Goal: Task Accomplishment & Management: Use online tool/utility

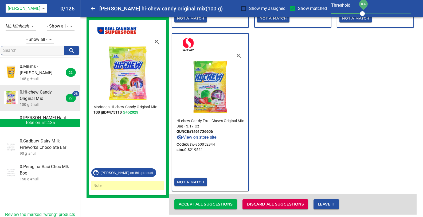
scroll to position [2, 0]
click at [197, 179] on span "Not A Match" at bounding box center [190, 182] width 27 height 6
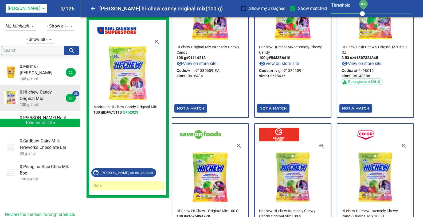
scroll to position [2122, 0]
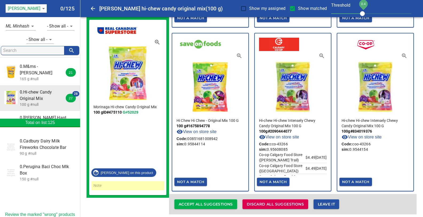
drag, startPoint x: 205, startPoint y: 199, endPoint x: 223, endPoint y: 9, distance: 190.0
click at [292, 9] on input "Show matched" at bounding box center [292, 8] width 11 height 11
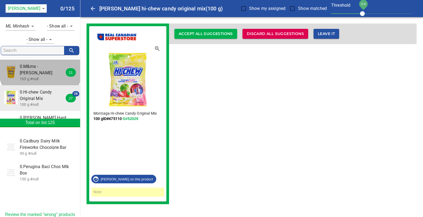
click at [40, 67] on span "0.M&ms - Peanut" at bounding box center [44, 69] width 48 height 13
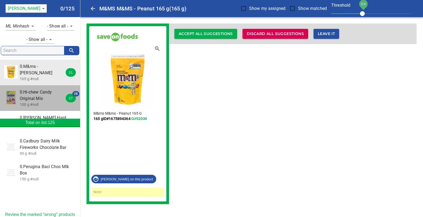
click at [41, 90] on span "0.Hi-chew Candy Original Mix" at bounding box center [44, 95] width 48 height 13
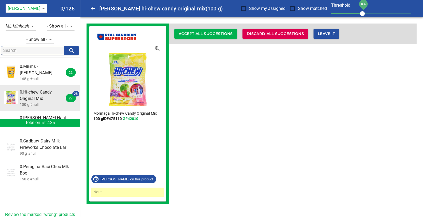
click at [292, 8] on input "Show matched" at bounding box center [292, 8] width 11 height 11
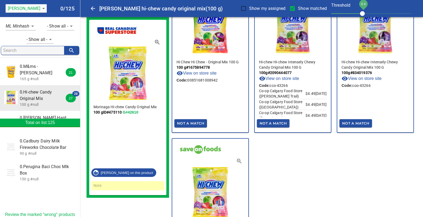
scroll to position [2286, 0]
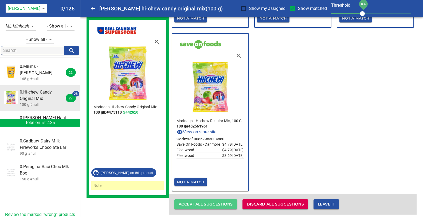
click at [189, 201] on span "Accept all suggestions" at bounding box center [206, 204] width 54 height 7
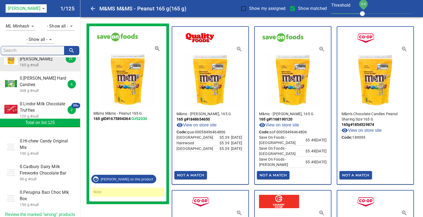
scroll to position [28, 0]
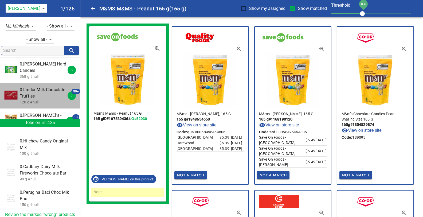
click at [43, 90] on span "0.Lindor Milk Chocolate Truffles" at bounding box center [44, 93] width 48 height 13
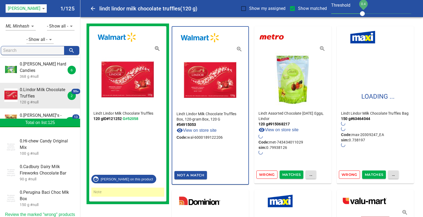
click at [268, 176] on span "Wrong" at bounding box center [267, 175] width 16 height 6
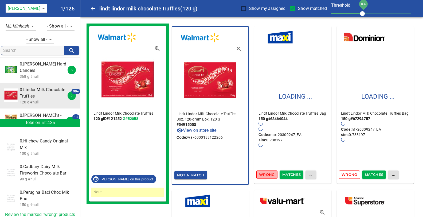
click at [268, 176] on span "Wrong" at bounding box center [267, 175] width 16 height 6
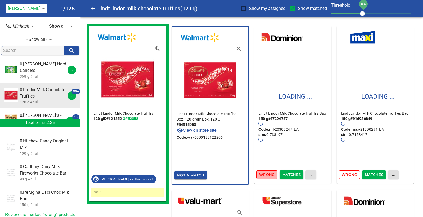
click at [268, 176] on span "Wrong" at bounding box center [267, 175] width 16 height 6
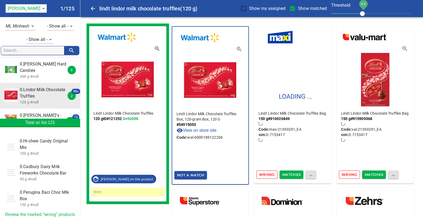
click at [268, 176] on span "Wrong" at bounding box center [267, 175] width 16 height 6
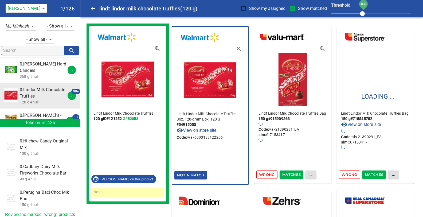
click at [268, 176] on span "Wrong" at bounding box center [267, 175] width 16 height 6
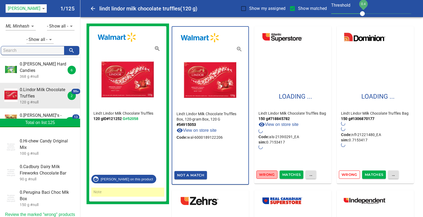
click at [268, 176] on span "Wrong" at bounding box center [267, 175] width 16 height 6
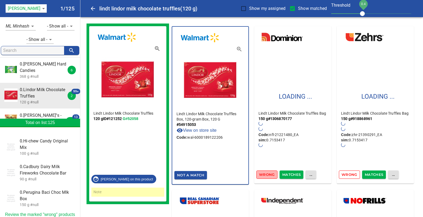
click at [268, 176] on span "Wrong" at bounding box center [267, 175] width 16 height 6
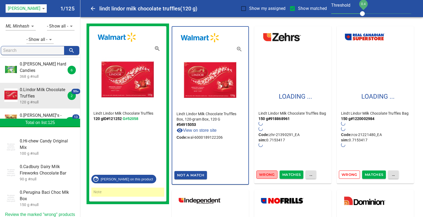
click at [268, 176] on span "Wrong" at bounding box center [267, 175] width 16 height 6
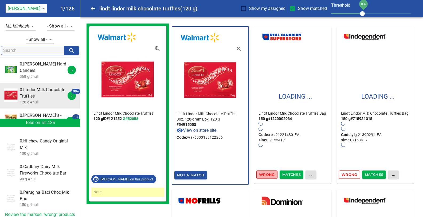
click at [268, 176] on span "Wrong" at bounding box center [267, 175] width 16 height 6
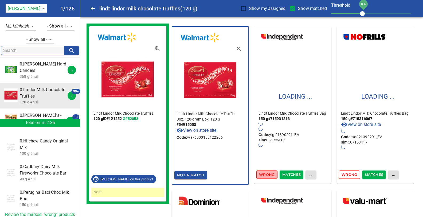
click at [268, 176] on span "Wrong" at bounding box center [267, 175] width 16 height 6
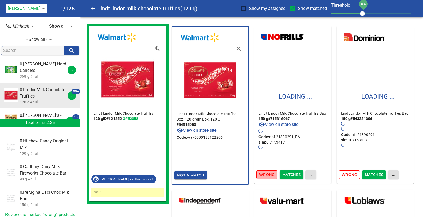
click at [268, 176] on span "Wrong" at bounding box center [267, 175] width 16 height 6
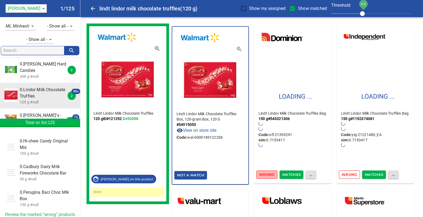
click at [268, 176] on span "Wrong" at bounding box center [267, 175] width 16 height 6
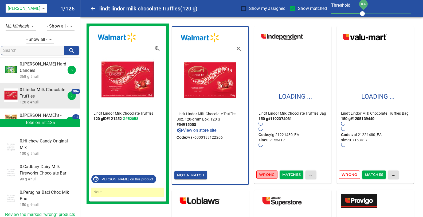
click at [268, 176] on span "Wrong" at bounding box center [267, 175] width 16 height 6
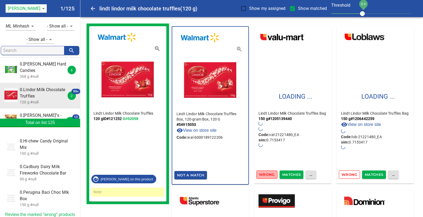
click at [268, 176] on span "Wrong" at bounding box center [267, 175] width 16 height 6
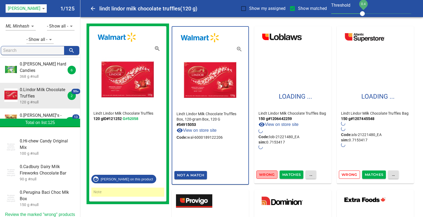
click at [268, 176] on span "Wrong" at bounding box center [267, 175] width 16 height 6
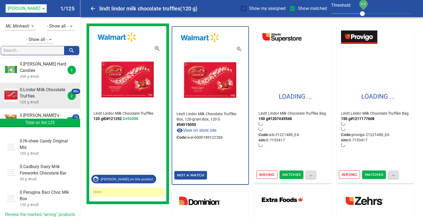
click at [268, 176] on span "Wrong" at bounding box center [267, 175] width 16 height 6
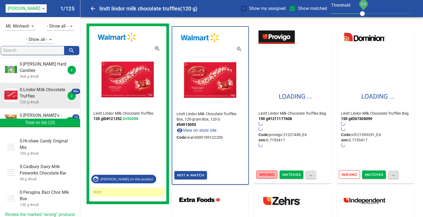
click at [268, 176] on span "Wrong" at bounding box center [267, 175] width 16 height 6
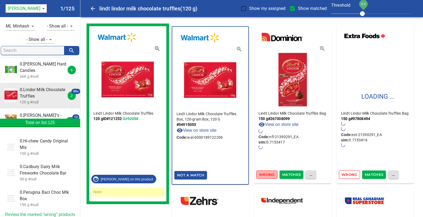
click at [268, 176] on span "Wrong" at bounding box center [267, 175] width 16 height 6
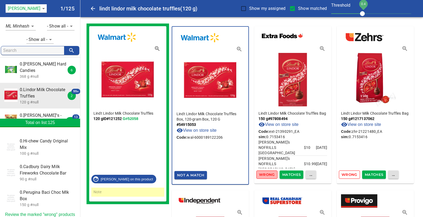
click at [268, 176] on span "Wrong" at bounding box center [267, 175] width 16 height 6
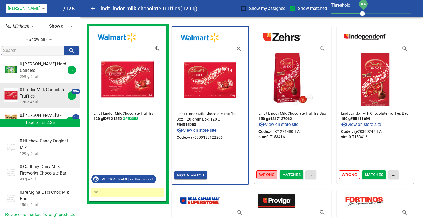
click at [268, 174] on span "Wrong" at bounding box center [267, 175] width 16 height 6
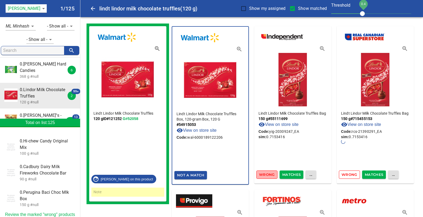
click at [268, 174] on span "Wrong" at bounding box center [267, 175] width 16 height 6
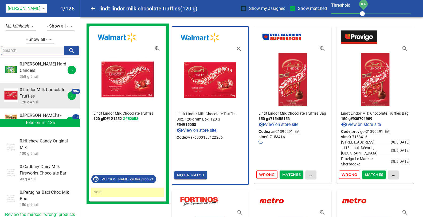
click at [268, 174] on span "Wrong" at bounding box center [267, 175] width 16 height 6
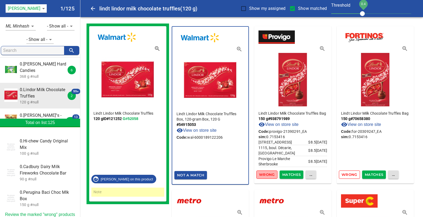
click at [268, 174] on span "Wrong" at bounding box center [267, 175] width 16 height 6
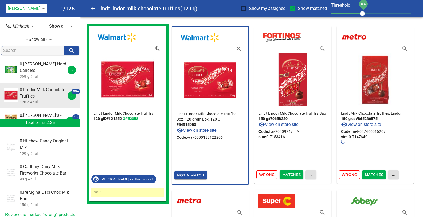
click at [268, 174] on span "Wrong" at bounding box center [267, 175] width 16 height 6
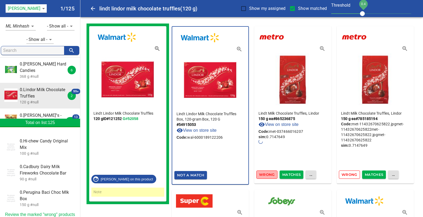
click at [268, 174] on span "Wrong" at bounding box center [267, 175] width 16 height 6
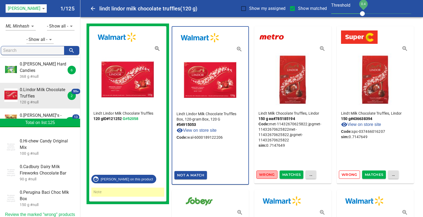
click at [268, 174] on span "Wrong" at bounding box center [267, 175] width 16 height 6
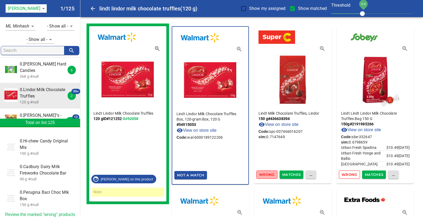
click at [268, 174] on span "Wrong" at bounding box center [267, 175] width 16 height 6
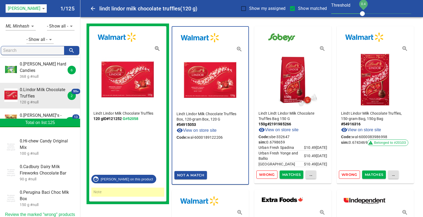
click at [268, 174] on span "Wrong" at bounding box center [267, 175] width 16 height 6
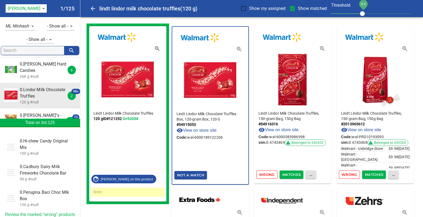
click at [268, 174] on span "Wrong" at bounding box center [267, 175] width 16 height 6
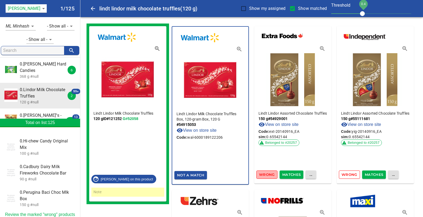
click at [268, 174] on span "Wrong" at bounding box center [267, 175] width 16 height 6
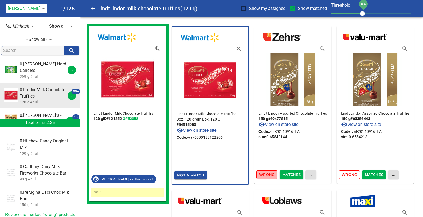
click at [268, 174] on span "Wrong" at bounding box center [267, 175] width 16 height 6
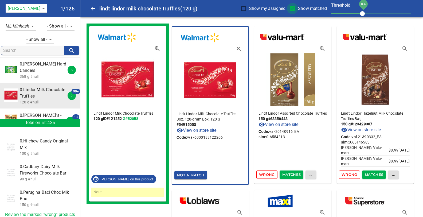
click at [293, 9] on input "Show matched" at bounding box center [292, 8] width 11 height 11
checkbox input "false"
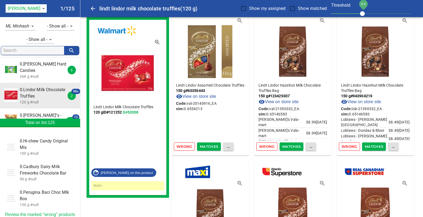
click at [188, 146] on span "Wrong" at bounding box center [185, 147] width 16 height 6
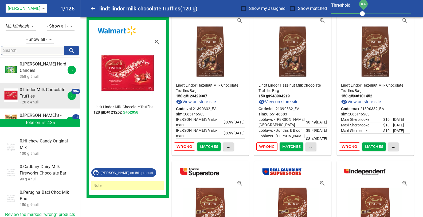
click at [187, 146] on span "Wrong" at bounding box center [185, 147] width 16 height 6
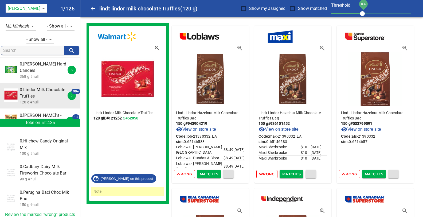
scroll to position [0, 0]
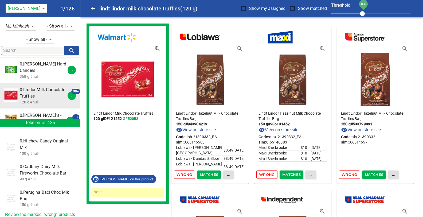
click at [186, 174] on span "Wrong" at bounding box center [185, 175] width 16 height 6
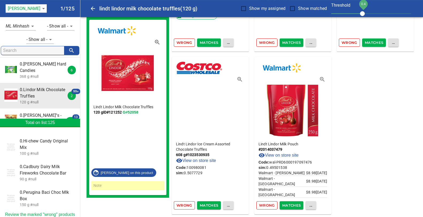
scroll to position [4712, 0]
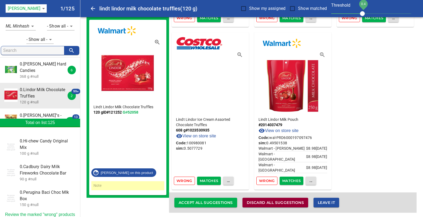
click at [284, 200] on span "Discard all suggestions" at bounding box center [275, 202] width 57 height 7
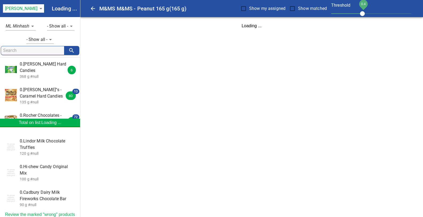
scroll to position [0, 0]
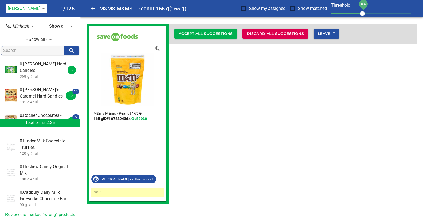
click at [38, 90] on span "0.Werther''s - Caramel Hard Candies" at bounding box center [44, 93] width 48 height 13
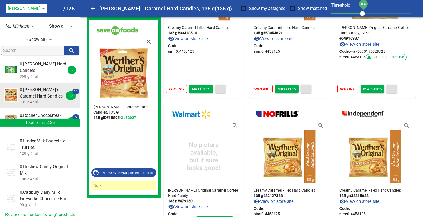
scroll to position [4656, 0]
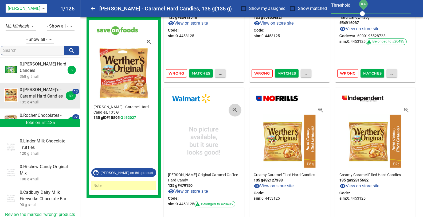
click at [233, 108] on icon "button" at bounding box center [235, 110] width 6 height 6
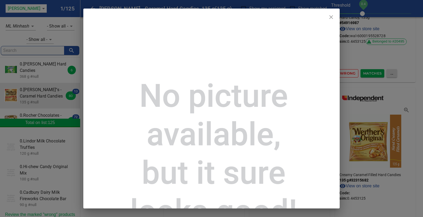
drag, startPoint x: 329, startPoint y: 17, endPoint x: 338, endPoint y: 22, distance: 10.3
click at [329, 17] on icon "close" at bounding box center [331, 17] width 6 height 6
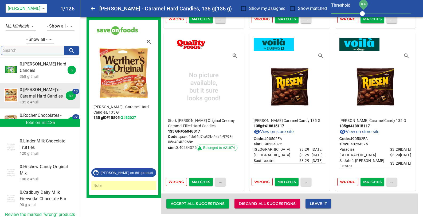
scroll to position [5687, 0]
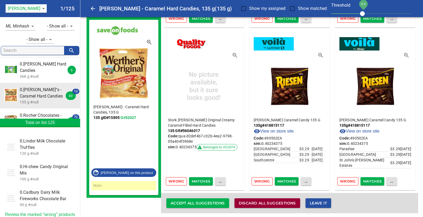
click at [264, 200] on span "Discard all suggestions" at bounding box center [267, 203] width 57 height 7
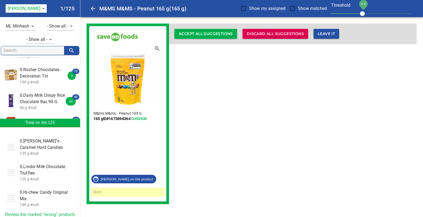
scroll to position [28, 0]
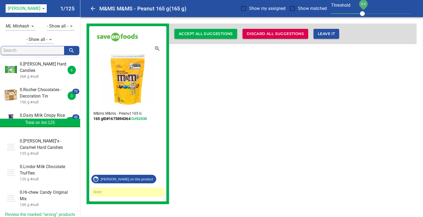
click at [31, 89] on span "0.Rocher Chocolates - Decoration Tin" at bounding box center [44, 93] width 48 height 13
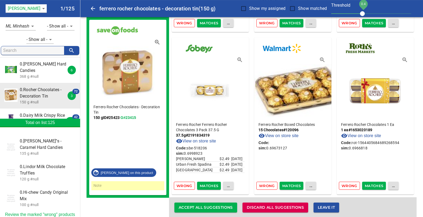
scroll to position [3736, 0]
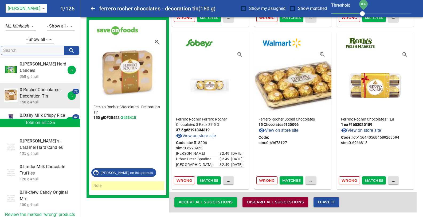
click at [283, 200] on span "Discard all suggestions" at bounding box center [275, 202] width 57 height 7
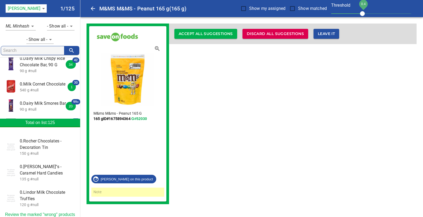
scroll to position [28, 0]
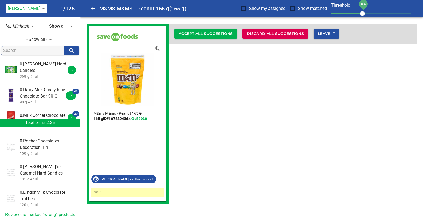
click at [40, 91] on span "0.Dairy Milk Crispy Rice Chocolate Bar, 90 G" at bounding box center [44, 93] width 48 height 13
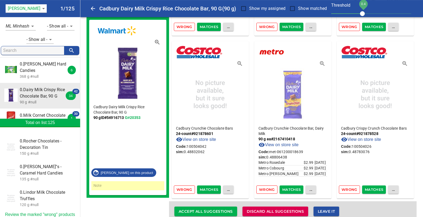
scroll to position [2110, 0]
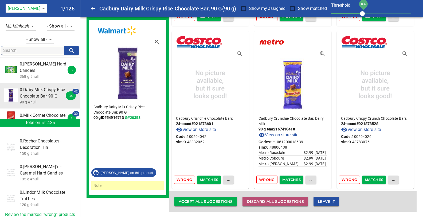
click at [254, 201] on span "Discard all suggestions" at bounding box center [275, 201] width 57 height 7
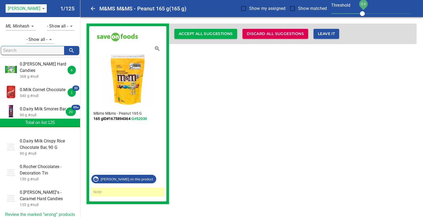
click at [28, 87] on span "0.Milk Cornet Chocolate" at bounding box center [44, 90] width 48 height 6
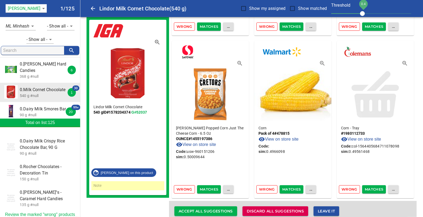
scroll to position [1459, 0]
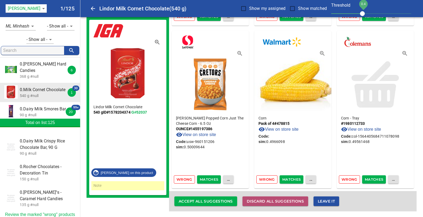
click at [297, 203] on span "Discard all suggestions" at bounding box center [275, 201] width 57 height 7
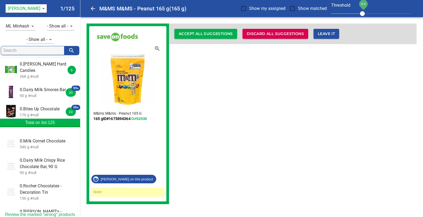
click at [40, 93] on p "90 g #null" at bounding box center [44, 95] width 48 height 5
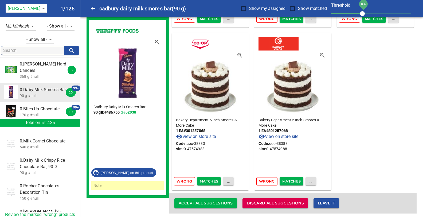
scroll to position [5362, 0]
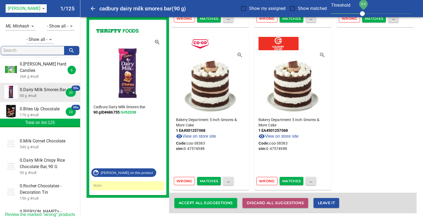
click at [272, 200] on span "Discard all suggestions" at bounding box center [275, 203] width 57 height 7
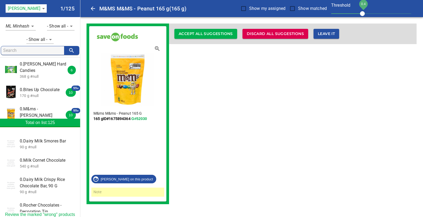
click at [36, 93] on p "170 g #null" at bounding box center [44, 95] width 48 height 5
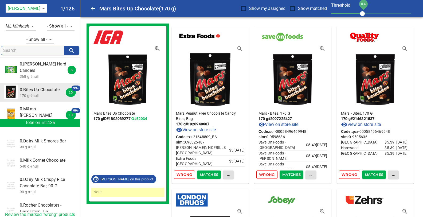
click at [209, 173] on span "Matches" at bounding box center [209, 175] width 19 height 6
click at [288, 173] on span "Matches" at bounding box center [291, 175] width 19 height 6
click at [373, 175] on span "Matches" at bounding box center [374, 175] width 19 height 6
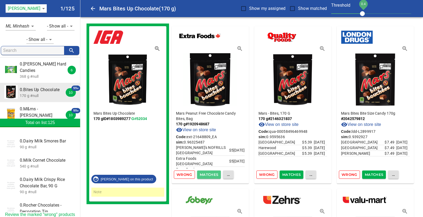
click at [209, 173] on span "Matches" at bounding box center [209, 175] width 19 height 6
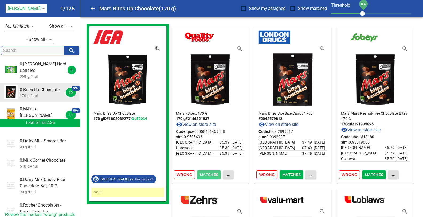
click at [207, 174] on span "Matches" at bounding box center [209, 175] width 19 height 6
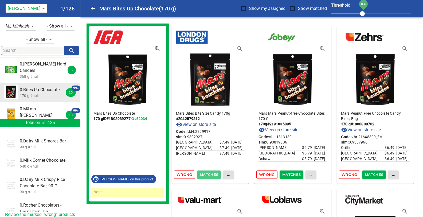
click at [214, 175] on span "Matches" at bounding box center [209, 175] width 19 height 6
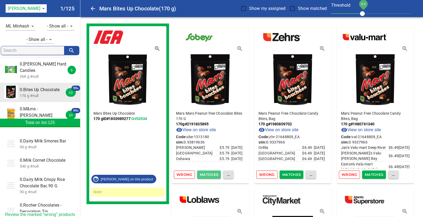
click at [214, 175] on span "Matches" at bounding box center [209, 175] width 19 height 6
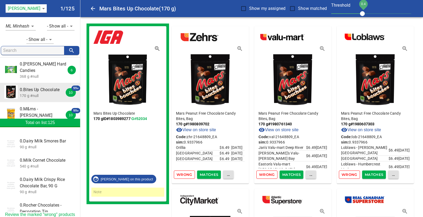
click at [214, 175] on span "Matches" at bounding box center [209, 175] width 19 height 6
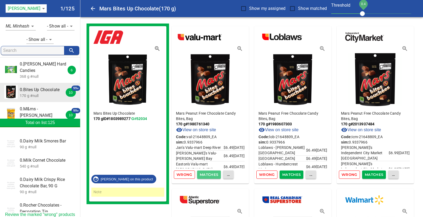
click at [214, 175] on span "Matches" at bounding box center [209, 175] width 19 height 6
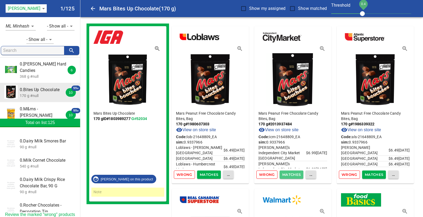
click at [291, 174] on span "Matches" at bounding box center [291, 175] width 19 height 6
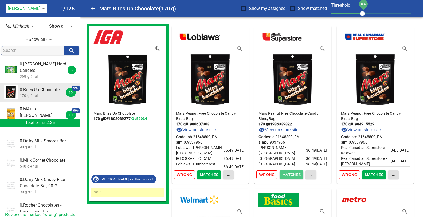
click at [291, 174] on span "Matches" at bounding box center [291, 175] width 19 height 6
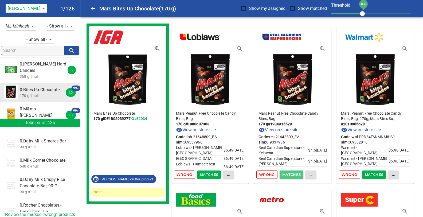
click at [291, 174] on span "Matches" at bounding box center [291, 175] width 19 height 6
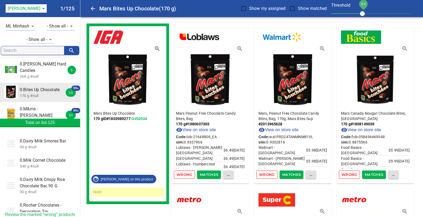
click at [291, 174] on span "Matches" at bounding box center [291, 175] width 19 height 6
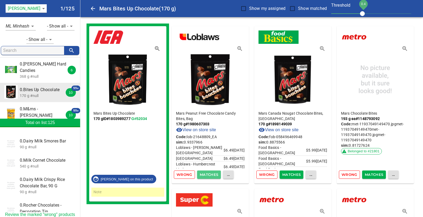
click at [213, 174] on span "Matches" at bounding box center [209, 175] width 19 height 6
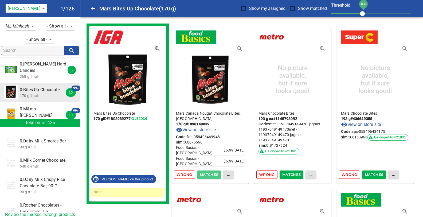
click at [210, 174] on span "Matches" at bounding box center [209, 175] width 19 height 6
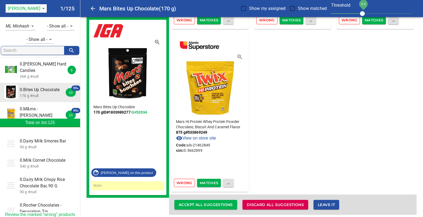
scroll to position [6175, 0]
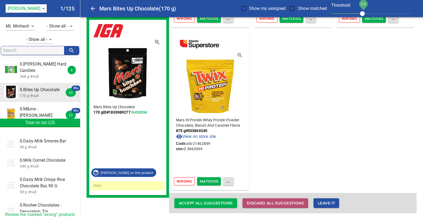
click at [258, 200] on span "Discard all suggestions" at bounding box center [275, 203] width 57 height 7
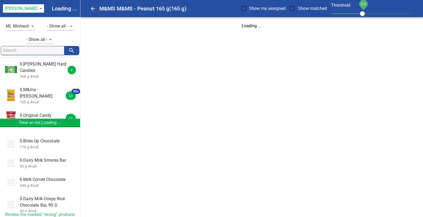
scroll to position [0, 0]
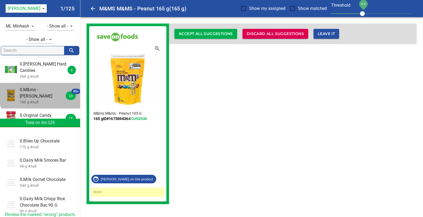
click at [41, 99] on p "100 g #null" at bounding box center [44, 101] width 48 height 5
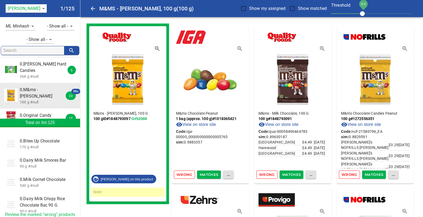
click at [371, 175] on span "Matches" at bounding box center [374, 175] width 19 height 6
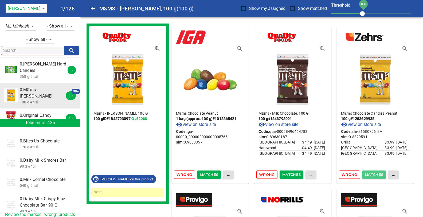
click at [375, 173] on span "Matches" at bounding box center [374, 175] width 19 height 6
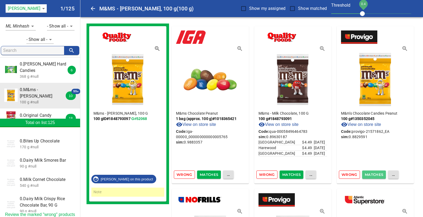
click at [374, 173] on span "Matches" at bounding box center [374, 175] width 19 height 6
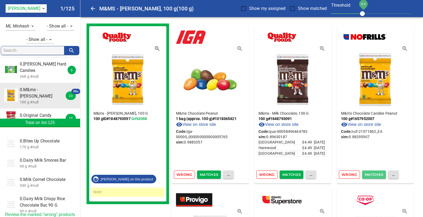
click at [374, 176] on span "Matches" at bounding box center [374, 175] width 19 height 6
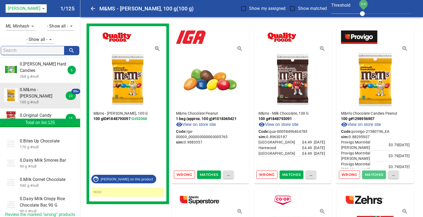
click at [373, 173] on span "Matches" at bounding box center [374, 175] width 19 height 6
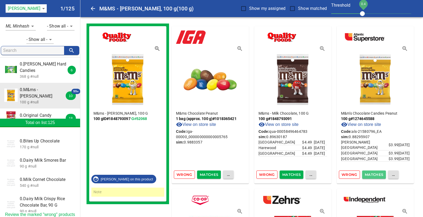
click at [372, 173] on span "Matches" at bounding box center [374, 175] width 19 height 6
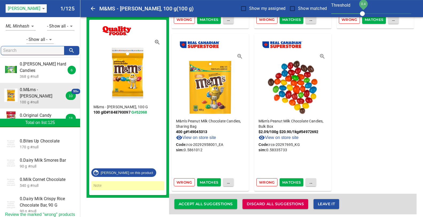
scroll to position [7151, 0]
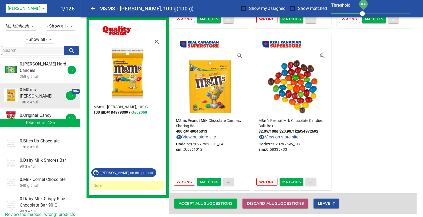
click at [253, 201] on span "Discard all suggestions" at bounding box center [275, 203] width 57 height 7
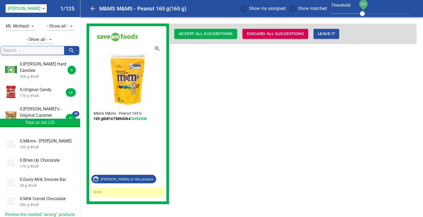
drag, startPoint x: 41, startPoint y: 103, endPoint x: 75, endPoint y: 102, distance: 33.4
click at [42, 106] on span "0.Werther''s - Original Caramel Candies" at bounding box center [44, 115] width 48 height 19
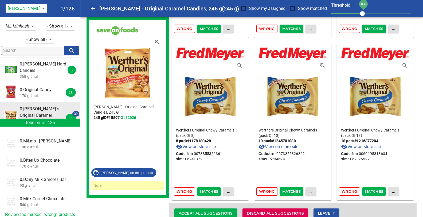
scroll to position [1947, 0]
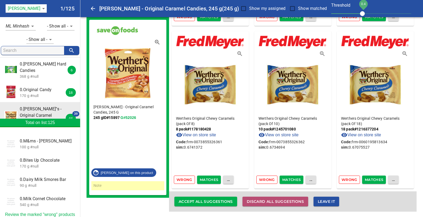
click at [281, 201] on span "Discard all suggestions" at bounding box center [275, 201] width 57 height 7
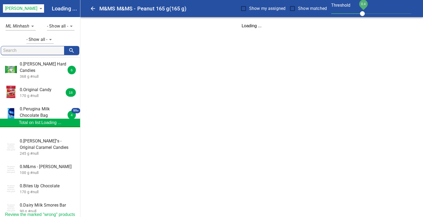
scroll to position [0, 0]
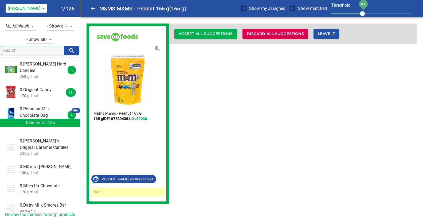
click at [39, 107] on span "0.Perugina Milk Chocolate Bag" at bounding box center [44, 112] width 48 height 13
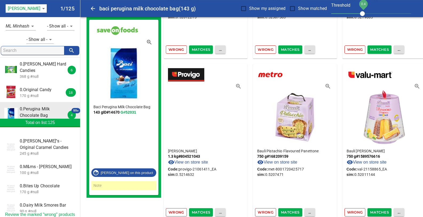
scroll to position [8940, 0]
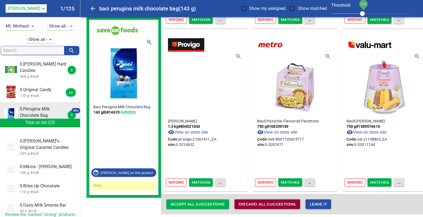
click at [262, 201] on span "Discard all suggestions" at bounding box center [267, 204] width 57 height 7
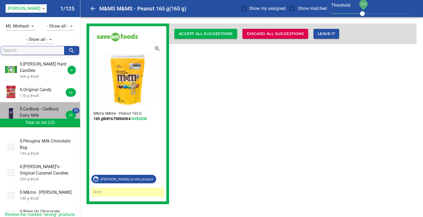
click at [27, 107] on span "0.Cadbury - Cadbury Dairy Milk" at bounding box center [44, 112] width 48 height 13
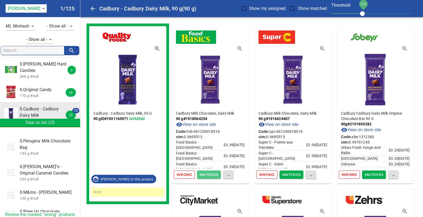
click at [209, 174] on span "Matches" at bounding box center [209, 175] width 19 height 6
click at [292, 172] on span "Matches" at bounding box center [291, 175] width 19 height 6
click at [373, 175] on span "Matches" at bounding box center [374, 175] width 19 height 6
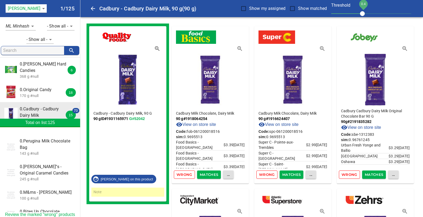
click at [208, 173] on span "Matches" at bounding box center [209, 175] width 19 height 6
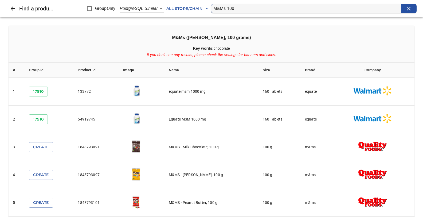
scroll to position [13, 0]
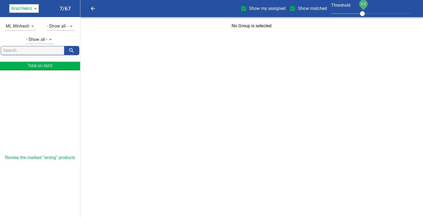
click at [243, 8] on input "Show my assigned" at bounding box center [243, 8] width 11 height 11
checkbox input "false"
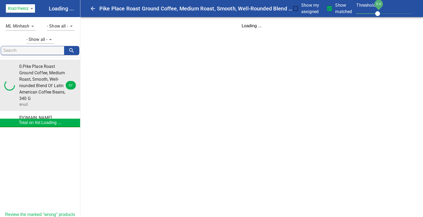
scroll to position [28, 0]
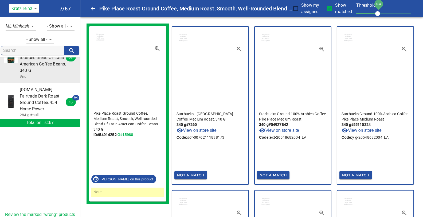
click at [330, 9] on input "Show matched" at bounding box center [329, 8] width 11 height 11
checkbox input "false"
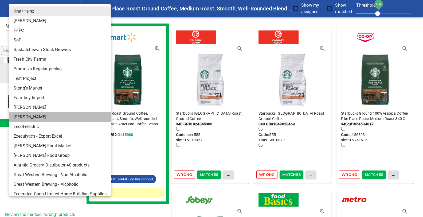
drag, startPoint x: 25, startPoint y: 118, endPoint x: 27, endPoint y: 118, distance: 2.7
click at [25, 119] on li "[PERSON_NAME]" at bounding box center [60, 117] width 102 height 10
type input "124"
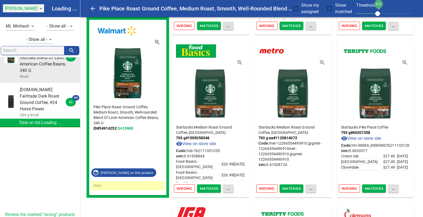
scroll to position [818, 0]
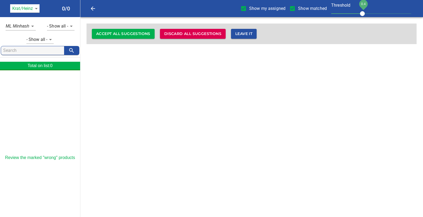
click at [34, 8] on body "tspan{white-space:pre} Show my assigned Show matched Threshold 0.4 Krat/Heinz 1…" at bounding box center [211, 25] width 423 height 51
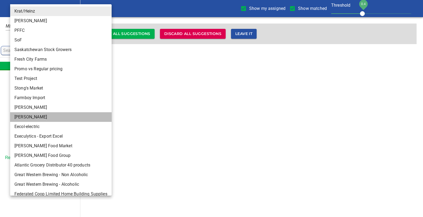
click at [23, 118] on li "[PERSON_NAME]" at bounding box center [61, 117] width 102 height 10
type input "124"
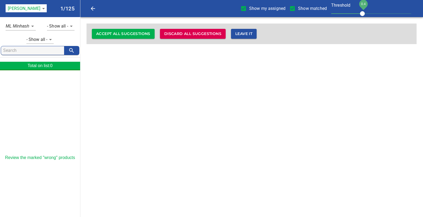
click at [243, 8] on input "Show my assigned" at bounding box center [243, 8] width 11 height 11
checkbox input "false"
click at [293, 7] on input "Show matched" at bounding box center [292, 8] width 11 height 11
checkbox input "false"
click at [20, 103] on div at bounding box center [40, 115] width 80 height 80
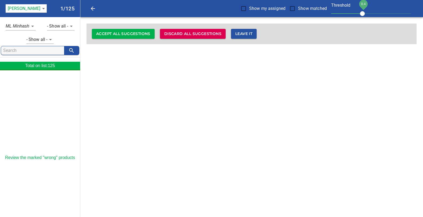
click at [36, 49] on input "search" at bounding box center [33, 50] width 61 height 9
drag, startPoint x: 139, startPoint y: 99, endPoint x: 177, endPoint y: 68, distance: 48.8
click at [142, 51] on html "tspan{white-space:pre} Show my assigned Show matched Threshold 0.4 Storck 124 1…" at bounding box center [211, 25] width 423 height 51
click at [95, 9] on icon "Close" at bounding box center [93, 8] width 4 height 4
click at [27, 6] on body "tspan{white-space:pre} Show my assigned Show matched Threshold 0.4 Storck 124 1…" at bounding box center [211, 25] width 423 height 51
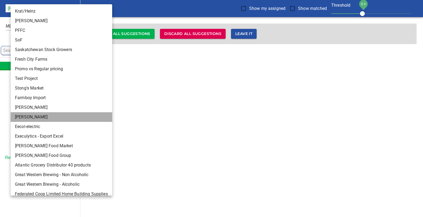
click at [24, 115] on li "[PERSON_NAME]" at bounding box center [62, 117] width 102 height 10
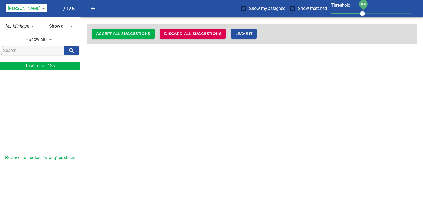
click at [33, 27] on body "tspan{white-space:pre} Show my assigned Show matched Threshold 0.4 Storck 124 1…" at bounding box center [211, 25] width 423 height 51
click at [21, 36] on em "NER PgSim" at bounding box center [21, 36] width 23 height 6
click at [31, 26] on body "tspan{white-space:pre} Show my assigned Show matched Threshold 0.4 Storck 124 1…" at bounding box center [211, 25] width 423 height 51
click at [20, 18] on em "ML Minhash" at bounding box center [22, 16] width 24 height 6
type input "_ve"
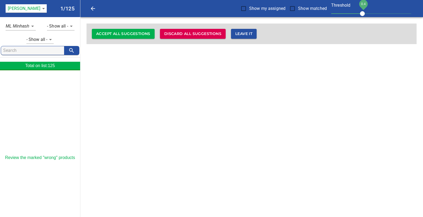
click at [138, 51] on html "tspan{white-space:pre} Show my assigned Show matched Threshold 0.4 Storck 124 1…" at bounding box center [211, 25] width 423 height 51
click at [49, 40] on body "tspan{white-space:pre} Show my assigned Show matched Threshold 0.4 Storck 124 1…" at bounding box center [211, 25] width 423 height 51
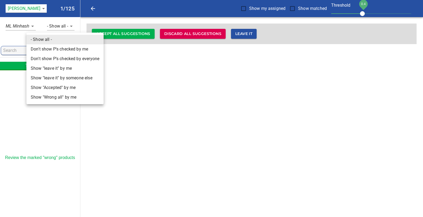
click at [42, 40] on li "- Show all -" at bounding box center [64, 40] width 77 height 10
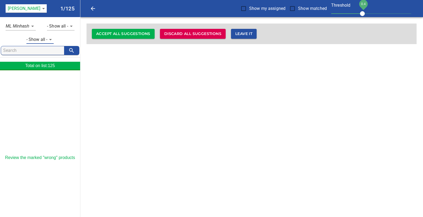
click at [71, 25] on body "tspan{white-space:pre} Show my assigned Show matched Threshold 0.4 Storck 124 1…" at bounding box center [211, 25] width 423 height 51
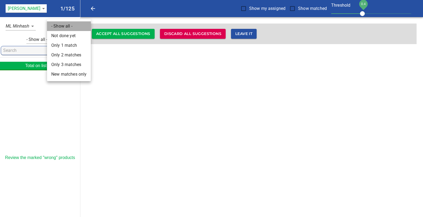
click at [58, 27] on li "- Show all -" at bounding box center [69, 26] width 44 height 10
click at [70, 27] on body "tspan{white-space:pre} Show my assigned Show matched Threshold 0.4 Storck 124 1…" at bounding box center [211, 25] width 423 height 51
drag, startPoint x: 57, startPoint y: 37, endPoint x: 60, endPoint y: 40, distance: 3.6
click at [57, 37] on li "Not done yet" at bounding box center [69, 36] width 44 height 10
type input "0"
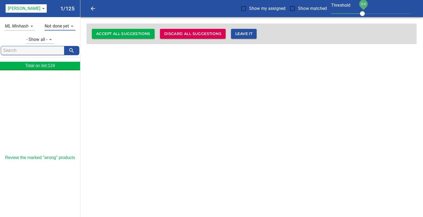
click at [50, 125] on div at bounding box center [40, 115] width 80 height 80
click at [69, 51] on icon "search" at bounding box center [71, 50] width 6 height 6
click at [31, 51] on input "search" at bounding box center [33, 50] width 61 height 9
click at [13, 102] on div at bounding box center [40, 115] width 80 height 80
click at [29, 8] on body "tspan{white-space:pre} Show my assigned Show matched Threshold 0.4 Storck 124 1…" at bounding box center [211, 25] width 423 height 51
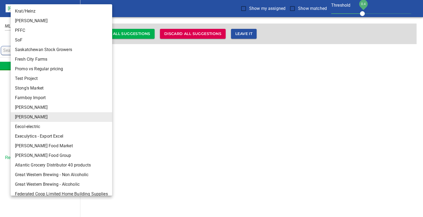
click at [24, 108] on li "DRISCOLL'S" at bounding box center [62, 108] width 102 height 10
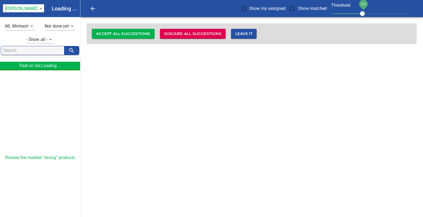
click at [34, 9] on body "tspan{white-space:pre} Show my assigned Show matched Threshold 0.4 DRISCOLL'S 1…" at bounding box center [211, 25] width 423 height 51
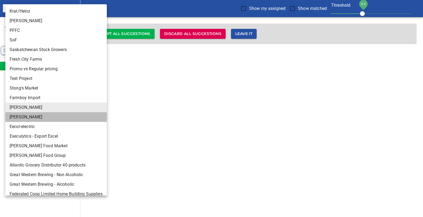
click at [20, 117] on li "[PERSON_NAME]" at bounding box center [56, 117] width 102 height 10
type input "124"
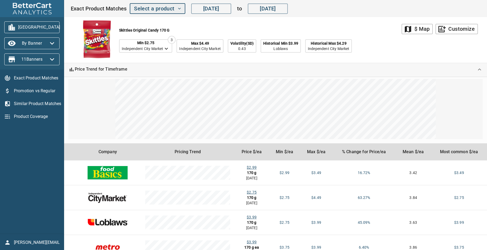
click at [179, 8] on icon "button" at bounding box center [179, 8] width 5 height 5
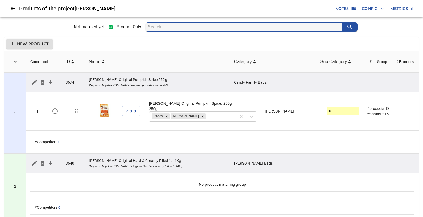
scroll to position [1715, 0]
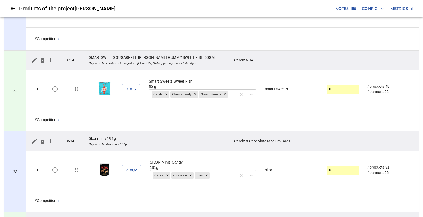
click at [367, 8] on span "Config" at bounding box center [373, 8] width 22 height 7
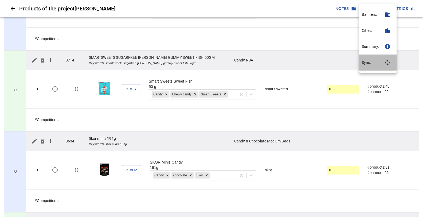
click at [367, 64] on p "Sync:" at bounding box center [366, 62] width 9 height 5
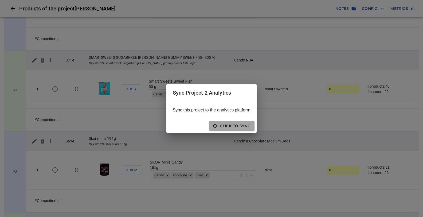
click at [241, 127] on span "Click to sync" at bounding box center [232, 126] width 37 height 7
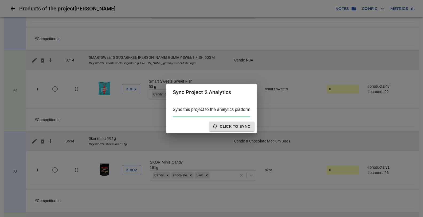
click at [277, 24] on div "Sync Project 2 Analytics Sync this project to the analytics platform Click to s…" at bounding box center [211, 108] width 423 height 217
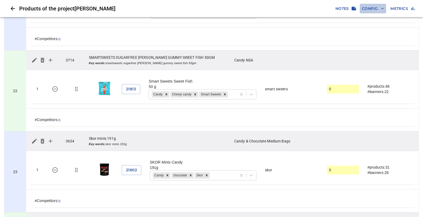
click at [371, 7] on span "Config" at bounding box center [373, 8] width 22 height 7
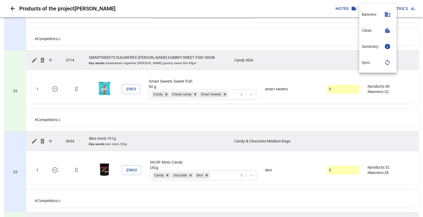
click at [369, 63] on p "Sync:" at bounding box center [366, 62] width 9 height 5
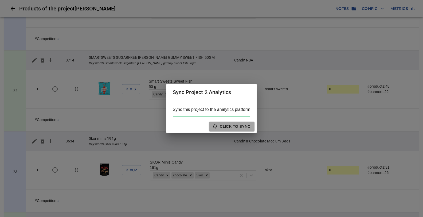
click at [234, 128] on span "Click to sync" at bounding box center [232, 126] width 37 height 7
